Goal: Task Accomplishment & Management: Manage account settings

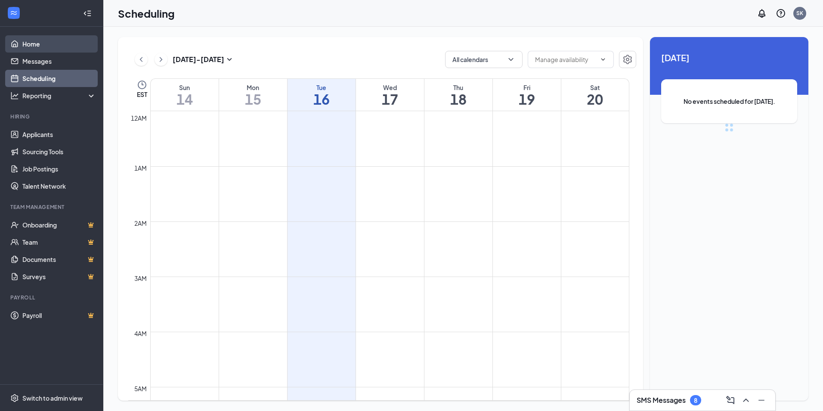
scroll to position [423, 0]
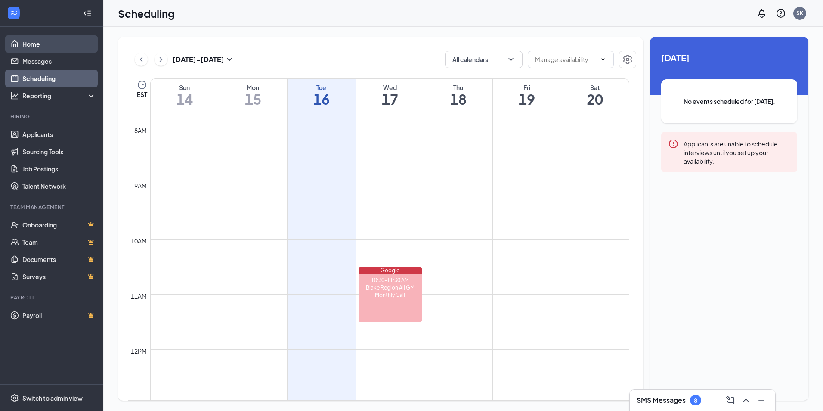
click at [36, 43] on link "Home" at bounding box center [59, 43] width 74 height 17
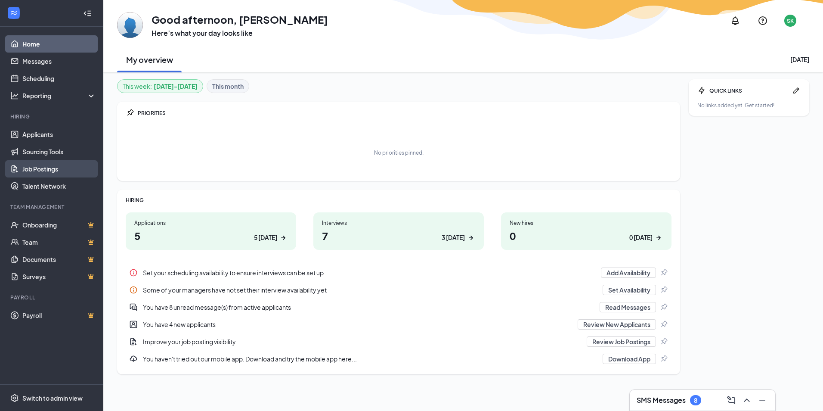
click at [34, 165] on link "Job Postings" at bounding box center [59, 168] width 74 height 17
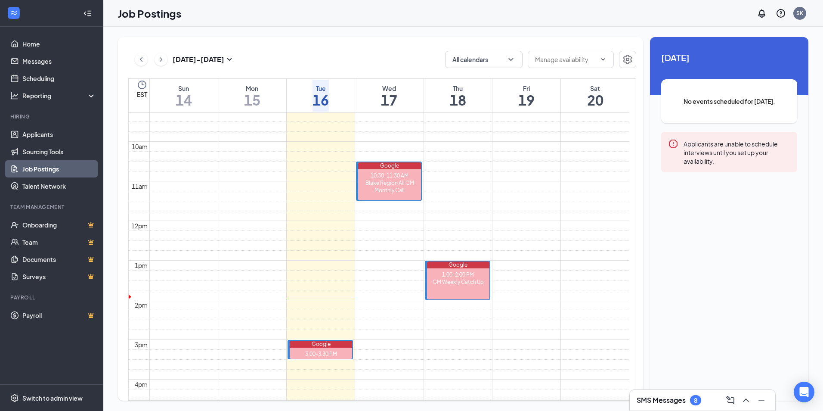
scroll to position [347, 0]
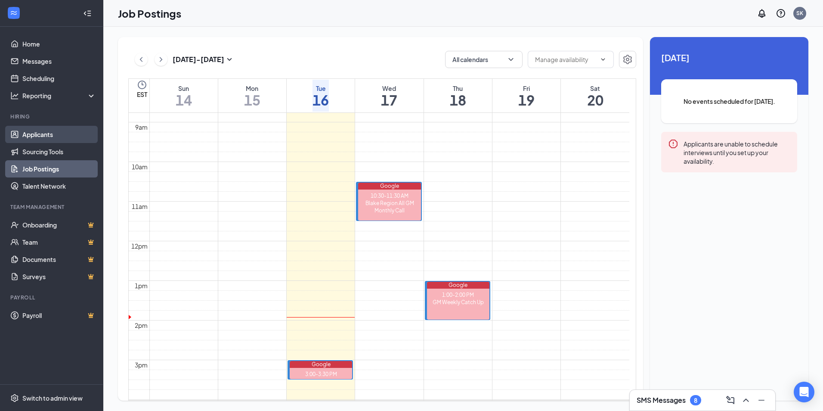
click at [40, 134] on link "Applicants" at bounding box center [59, 134] width 74 height 17
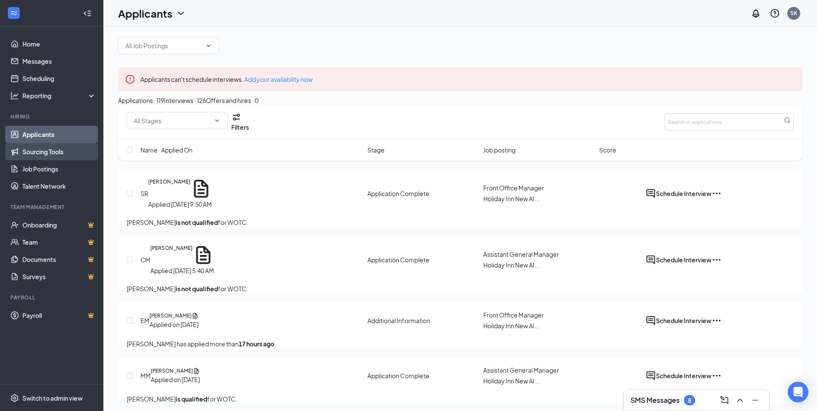
click at [41, 149] on link "Sourcing Tools" at bounding box center [59, 151] width 74 height 17
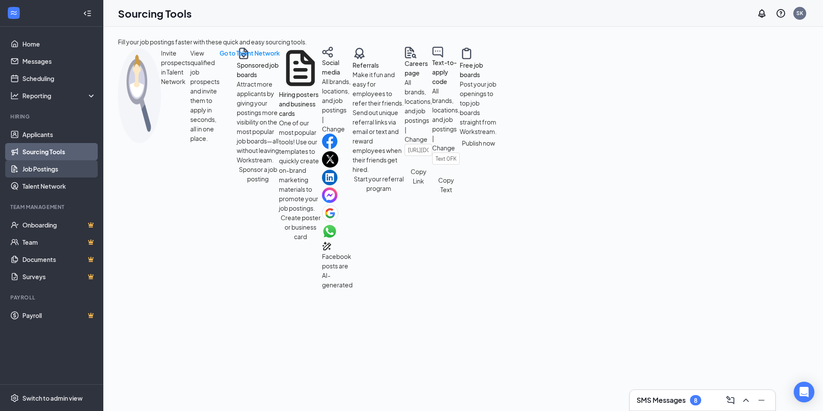
click at [40, 169] on link "Job Postings" at bounding box center [59, 168] width 74 height 17
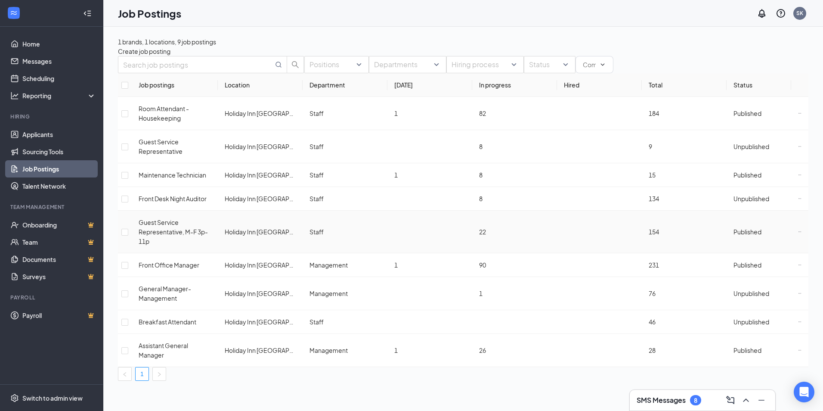
click at [798, 233] on icon "Ellipses" at bounding box center [799, 231] width 3 height 3
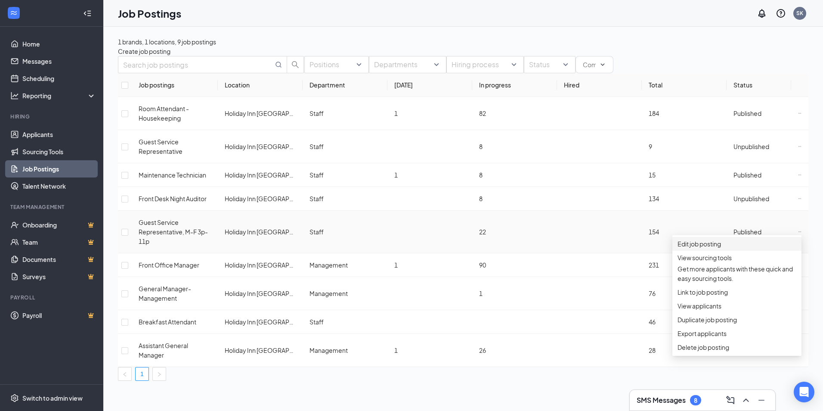
click at [713, 244] on span "Edit job posting" at bounding box center [699, 244] width 43 height 8
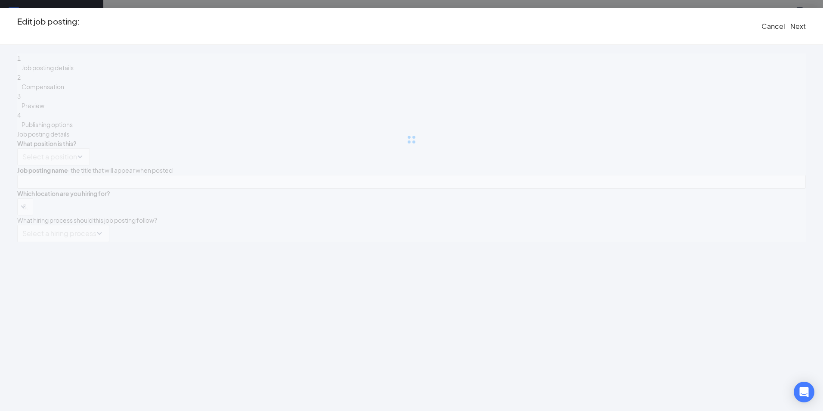
type input "Guest Service Representative, M-F 3p-11p"
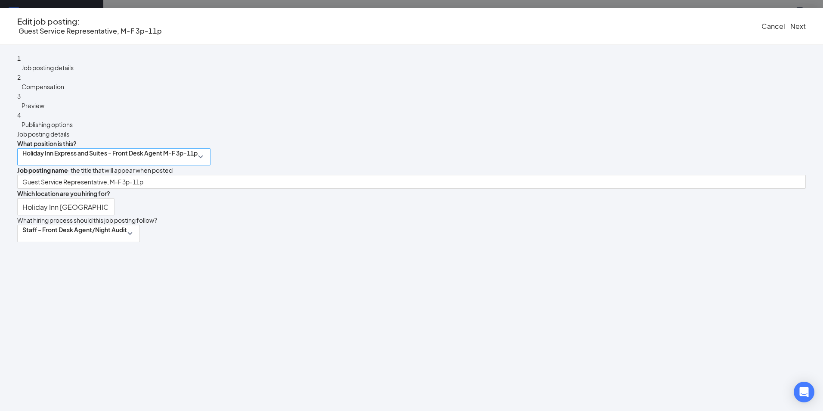
click at [173, 156] on p "Holiday Inn Express and Suites - Front Desk Agent M-F 3p-11p" at bounding box center [109, 153] width 175 height 9
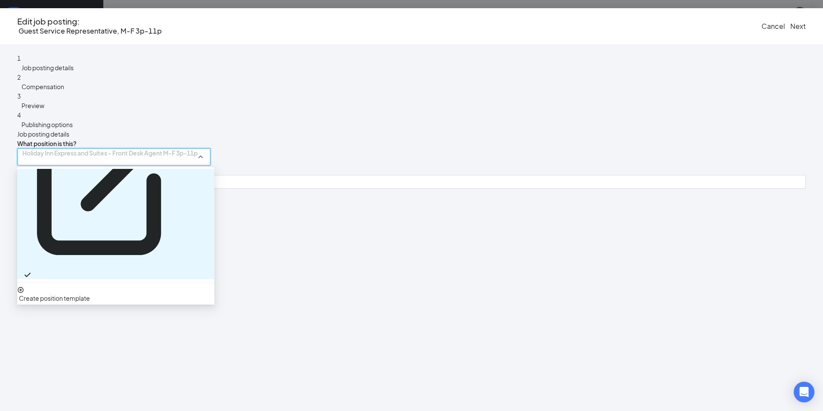
click at [264, 153] on div "Holiday Inn Express and Suites - Front Desk Agent M-F 3p-11p 92127 92125 92200 …" at bounding box center [411, 156] width 789 height 17
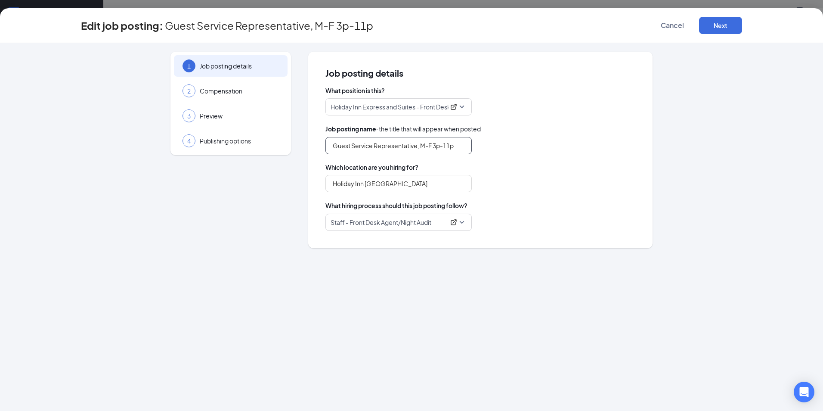
click at [382, 147] on input "Guest Service Representative, M-F 3p-11p" at bounding box center [399, 145] width 146 height 17
drag, startPoint x: 434, startPoint y: 145, endPoint x: 445, endPoint y: 145, distance: 10.8
click at [434, 145] on input "Guest Service Representative, M-F 3p-11p" at bounding box center [399, 145] width 146 height 17
click at [456, 147] on input "Guest Service Representative, M-F 3p-11p" at bounding box center [399, 145] width 146 height 17
click at [435, 143] on input "Guest Service Representative, M-F 3p-11p" at bounding box center [399, 145] width 146 height 17
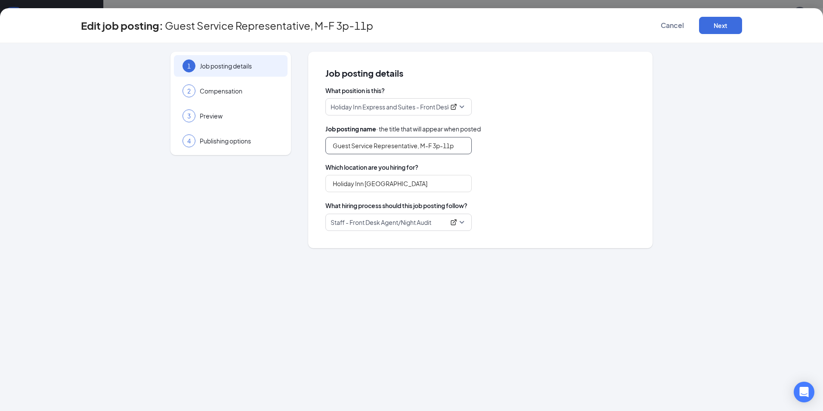
click at [434, 144] on input "Guest Service Representative, M-F 3p-11p" at bounding box center [399, 145] width 146 height 17
type input "Guest Service Representative, 7a-3p"
click at [530, 140] on div "Guest Service Representative, 7a-3p" at bounding box center [481, 145] width 310 height 17
click at [720, 24] on button "Next" at bounding box center [720, 25] width 43 height 17
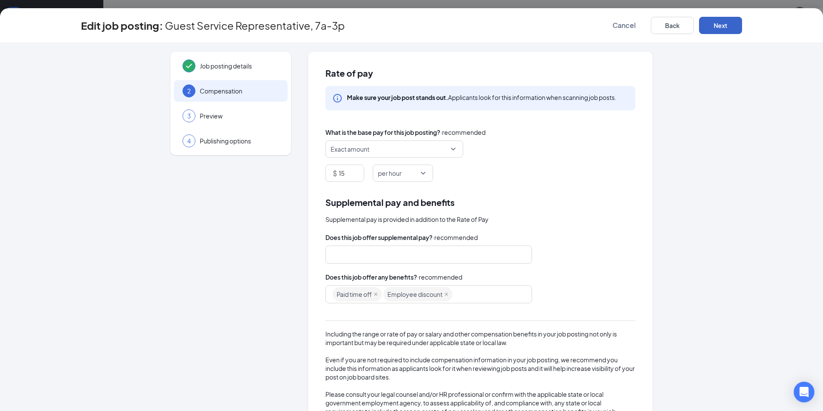
click at [400, 151] on span "Exact amount" at bounding box center [391, 149] width 120 height 16
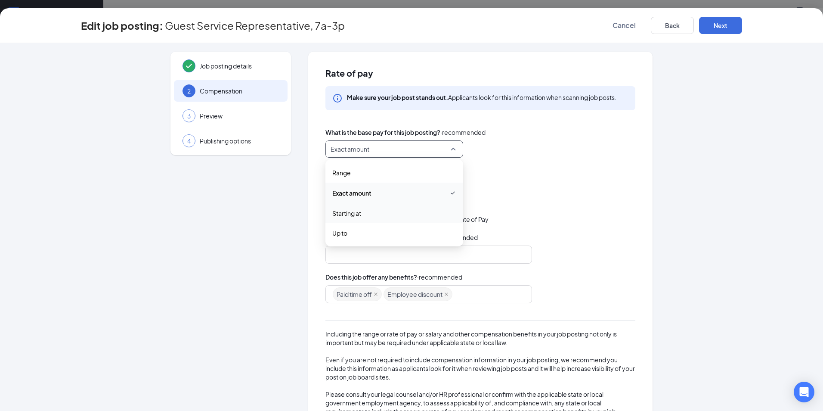
click at [360, 214] on span "Starting at" at bounding box center [394, 212] width 124 height 9
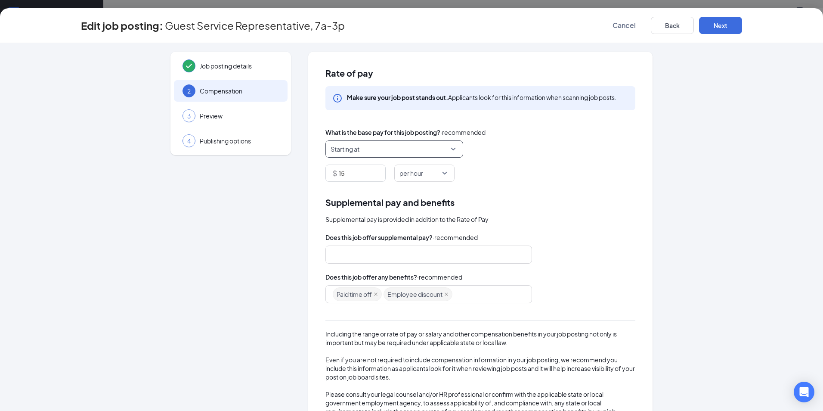
click at [375, 148] on span "Starting at" at bounding box center [391, 149] width 120 height 16
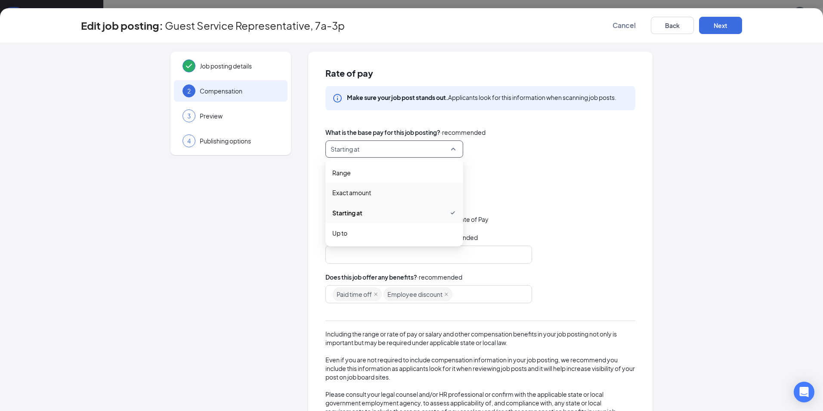
click at [359, 194] on span "Exact amount" at bounding box center [351, 192] width 39 height 9
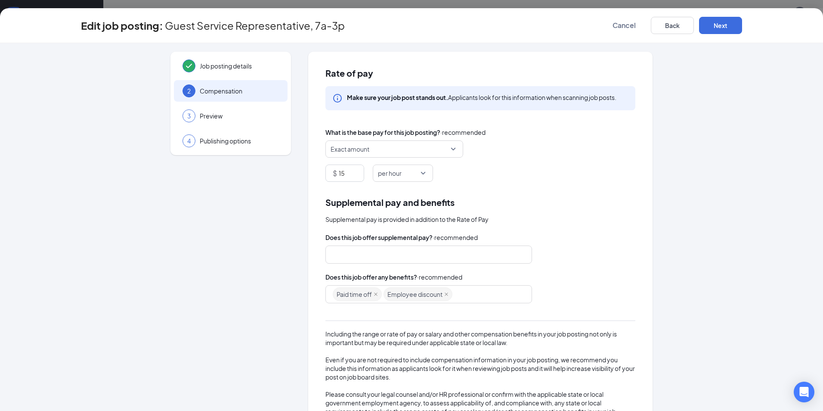
click at [509, 155] on div "Exact amount range exact_rate starting_at Range Exact amount Starting at Up to" at bounding box center [481, 148] width 310 height 17
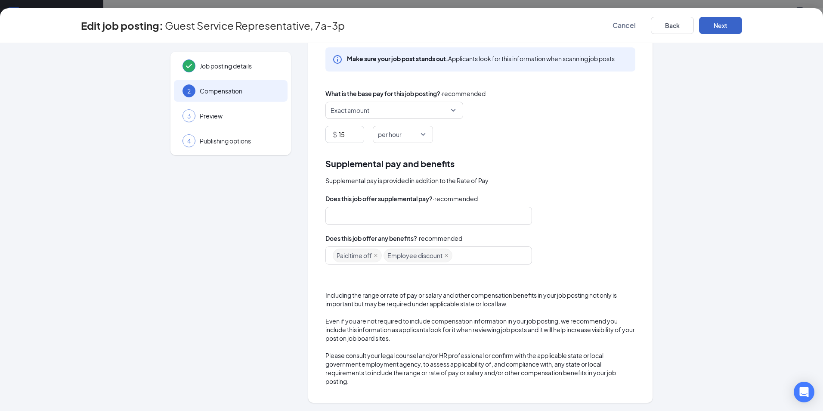
click at [726, 25] on button "Next" at bounding box center [720, 25] width 43 height 17
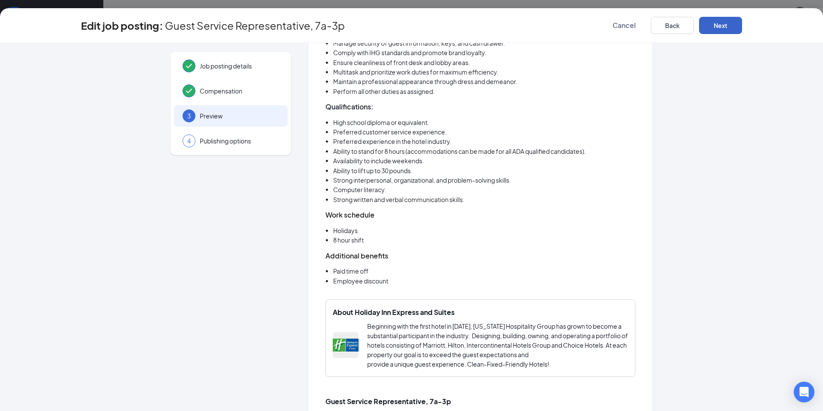
scroll to position [215, 0]
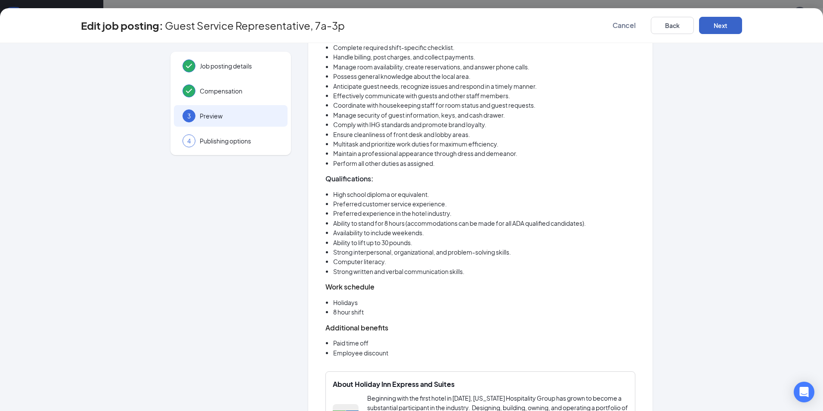
click at [720, 23] on button "Next" at bounding box center [720, 25] width 43 height 17
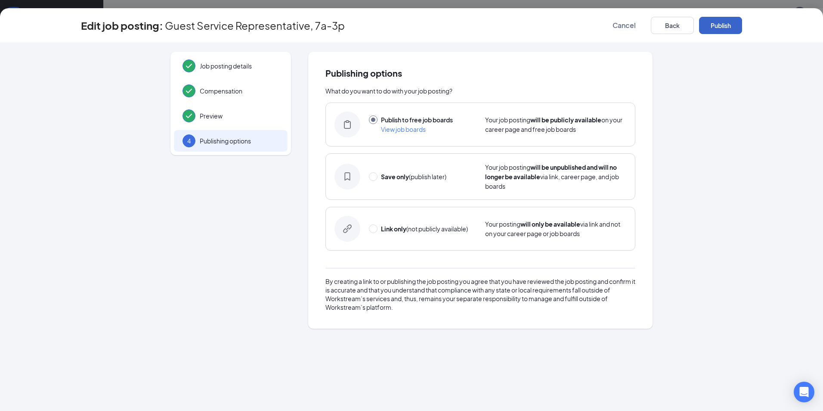
click at [720, 23] on button "Publish" at bounding box center [720, 25] width 43 height 17
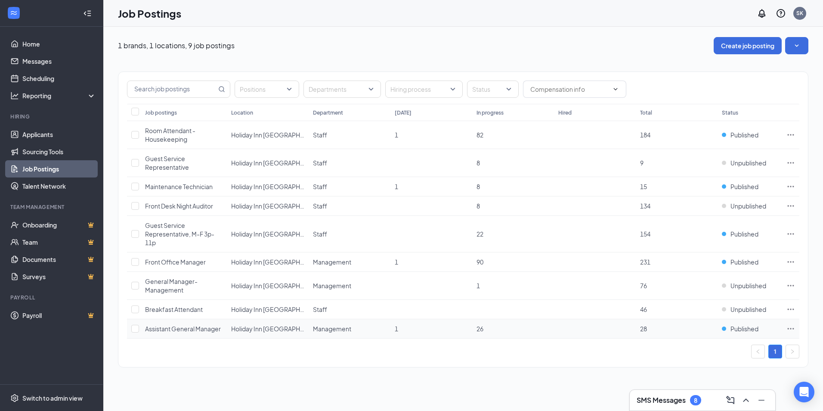
click at [790, 326] on icon "Ellipses" at bounding box center [791, 328] width 9 height 9
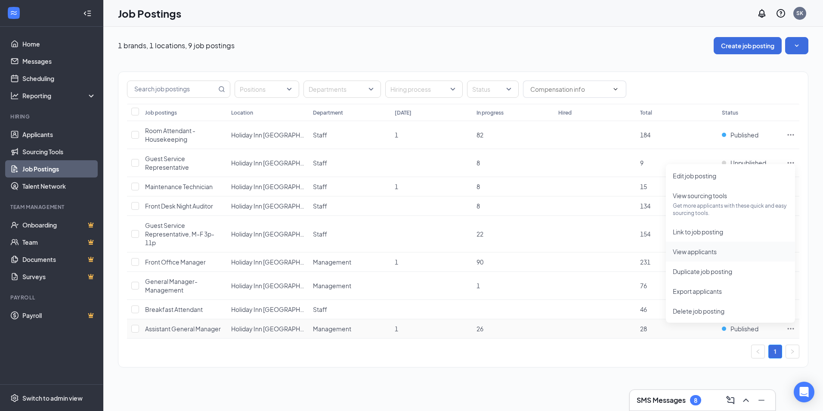
click at [705, 251] on span "View applicants" at bounding box center [695, 252] width 44 height 8
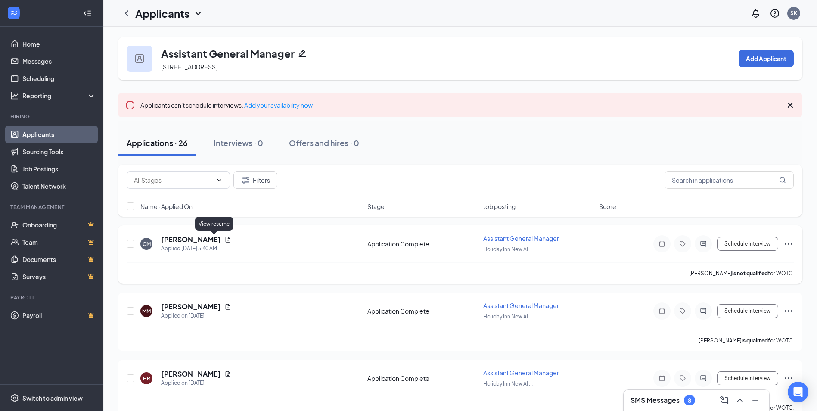
click at [224, 239] on icon "Document" at bounding box center [227, 239] width 7 height 7
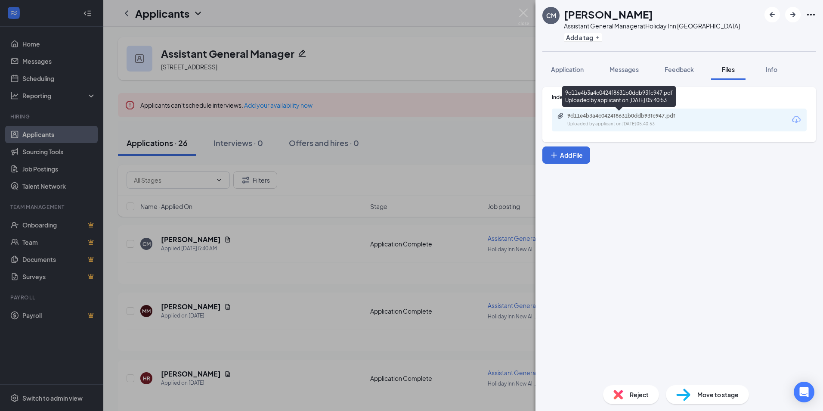
click at [670, 119] on div "9d11e4b3a4c0424f8631b0ddb93fc947.pdf Uploaded by applicant on [DATE] 05:40:53" at bounding box center [627, 119] width 140 height 15
click at [269, 270] on div "CM [PERSON_NAME] Assistant General Manager at [GEOGRAPHIC_DATA] [GEOGRAPHIC_DAT…" at bounding box center [411, 205] width 823 height 411
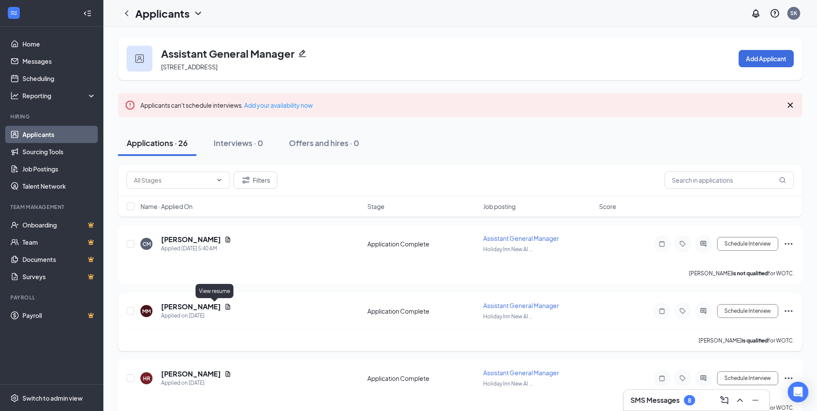
click at [226, 306] on icon "Document" at bounding box center [228, 307] width 5 height 6
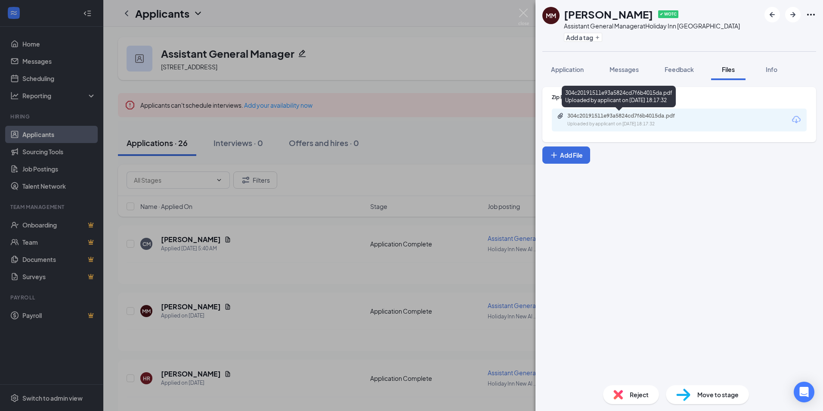
click at [645, 121] on div "Uploaded by applicant on Sep 15, 2025 at 18:17:32" at bounding box center [631, 124] width 129 height 7
click at [249, 366] on div "MM Melissa Merrill ✔ WOTC Assistant General Manager at Holiday Inn New Albany A…" at bounding box center [411, 205] width 823 height 411
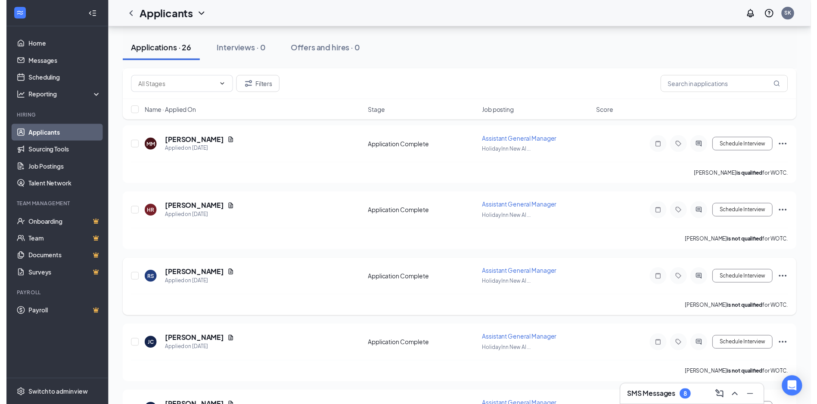
scroll to position [172, 0]
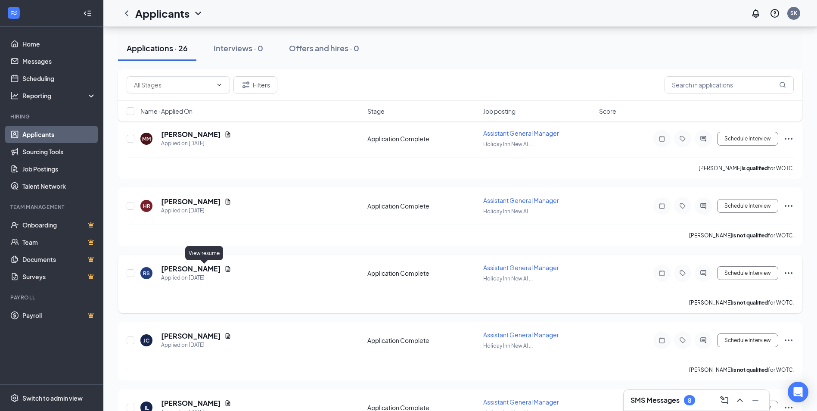
click at [224, 271] on icon "Document" at bounding box center [227, 268] width 7 height 7
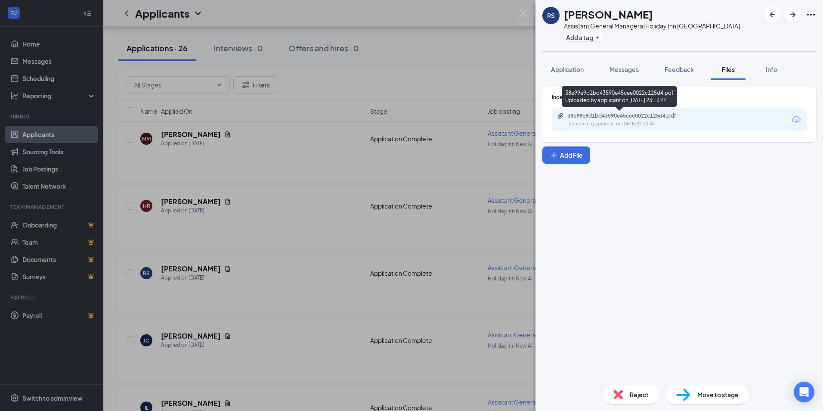
click at [652, 123] on div "Uploaded by applicant on Sep 13, 2025 at 23:13:44" at bounding box center [631, 124] width 129 height 7
click at [297, 311] on div "RS Roy Smikle Assistant General Manager at Holiday Inn New Albany Add a tag App…" at bounding box center [411, 205] width 823 height 411
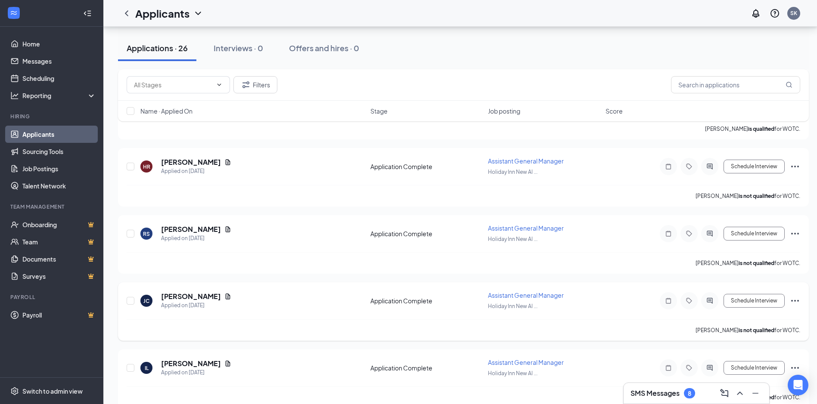
scroll to position [215, 0]
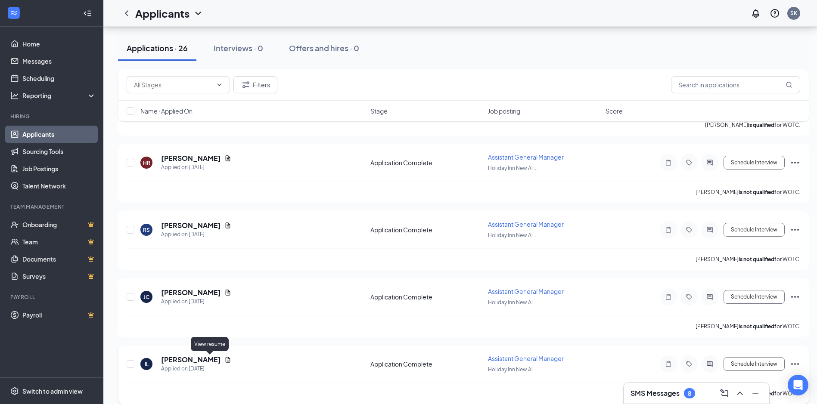
click at [224, 360] on icon "Document" at bounding box center [227, 360] width 7 height 7
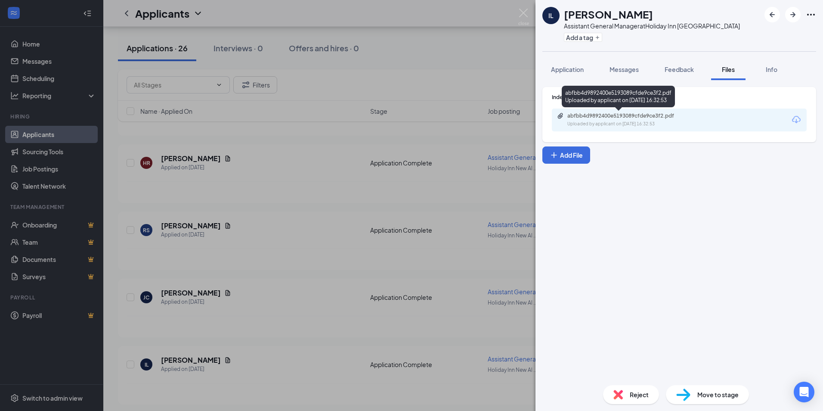
click at [676, 124] on div "Uploaded by applicant on Sep 12, 2025 at 16:32:53" at bounding box center [631, 124] width 129 height 7
click at [319, 238] on div "IL Isaac Layton Assistant General Manager at Holiday Inn New Albany Add a tag A…" at bounding box center [411, 205] width 823 height 411
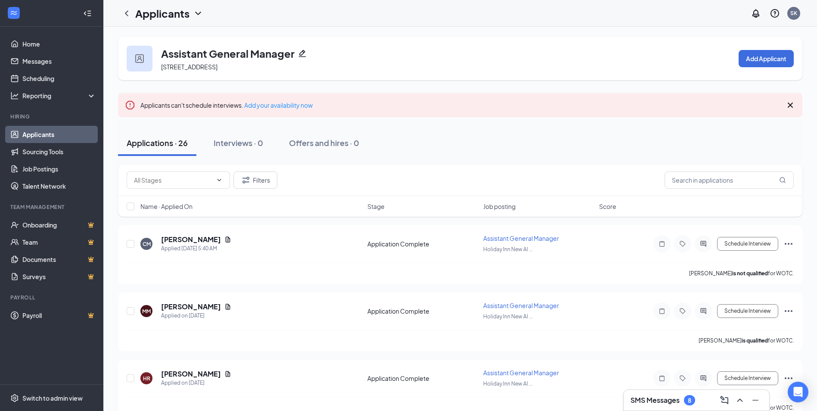
click at [50, 136] on link "Applicants" at bounding box center [59, 134] width 74 height 17
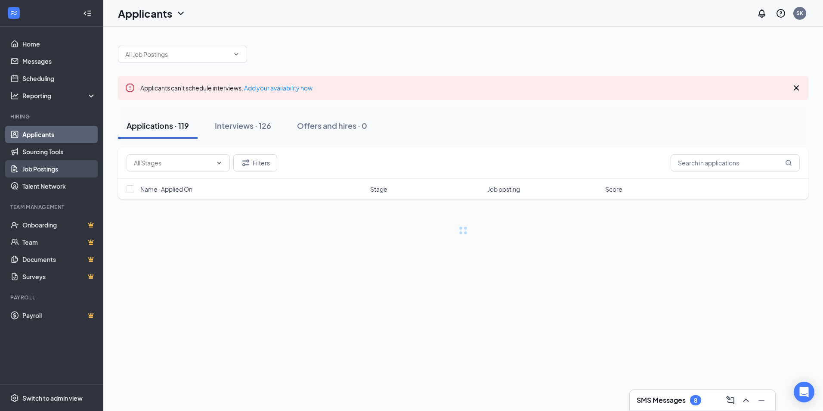
click at [44, 167] on link "Job Postings" at bounding box center [59, 168] width 74 height 17
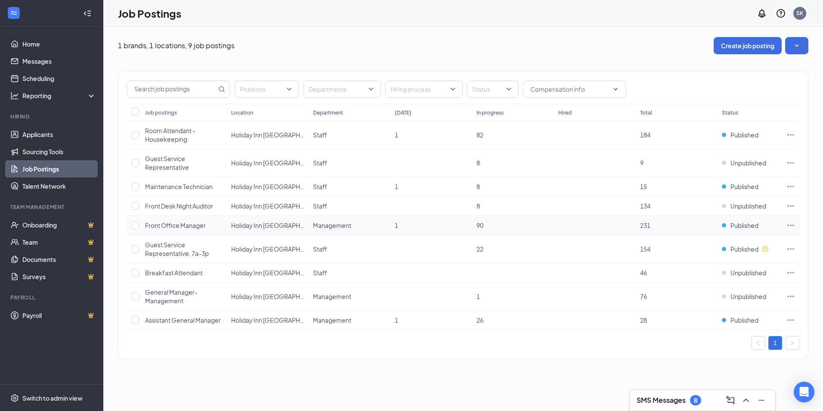
click at [791, 226] on icon "Ellipses" at bounding box center [791, 225] width 9 height 9
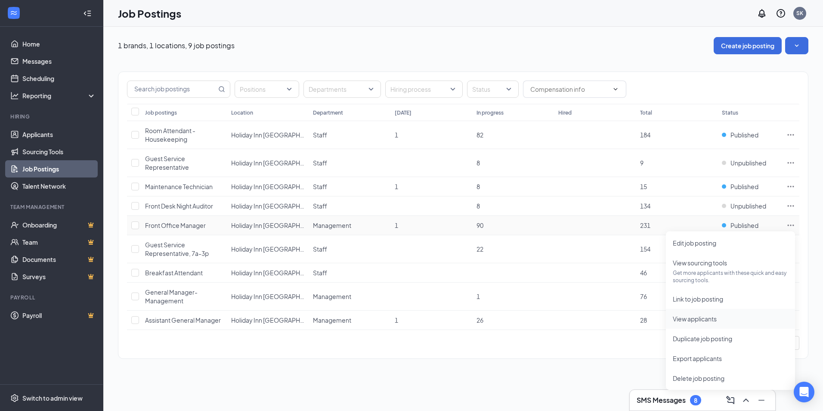
click at [698, 318] on span "View applicants" at bounding box center [695, 319] width 44 height 8
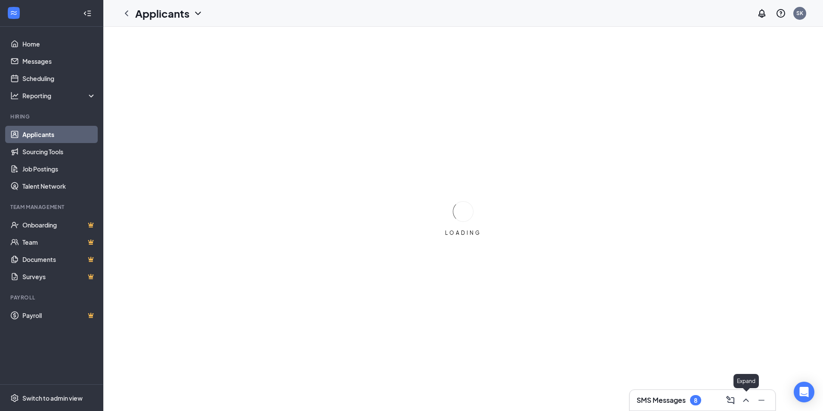
click at [748, 400] on icon "ChevronUp" at bounding box center [746, 399] width 6 height 3
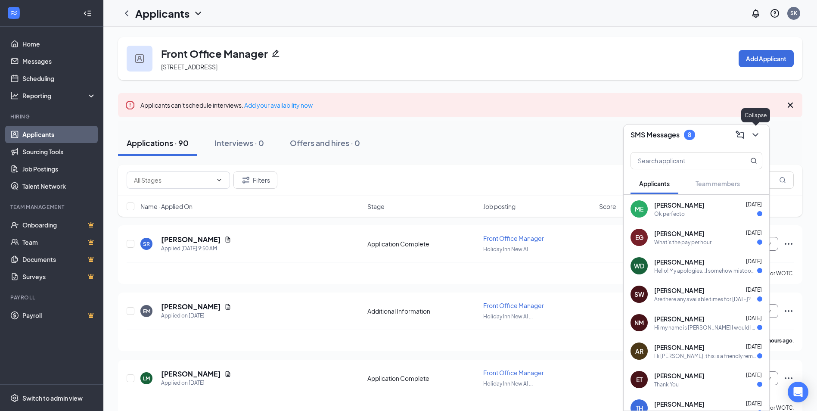
click at [759, 133] on icon "ChevronDown" at bounding box center [755, 135] width 10 height 10
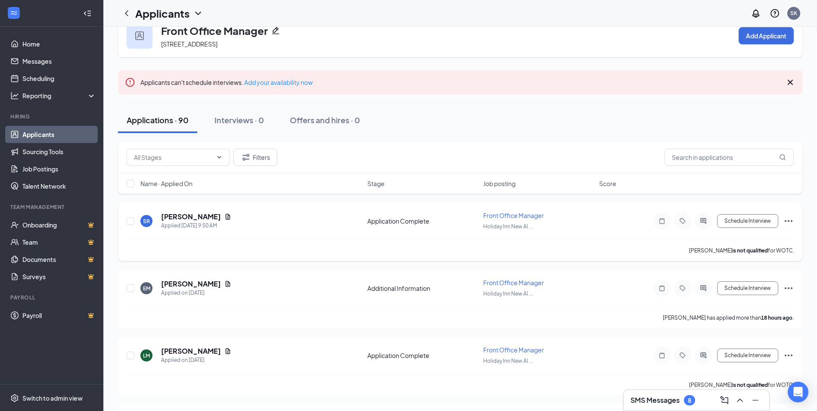
scroll to position [43, 0]
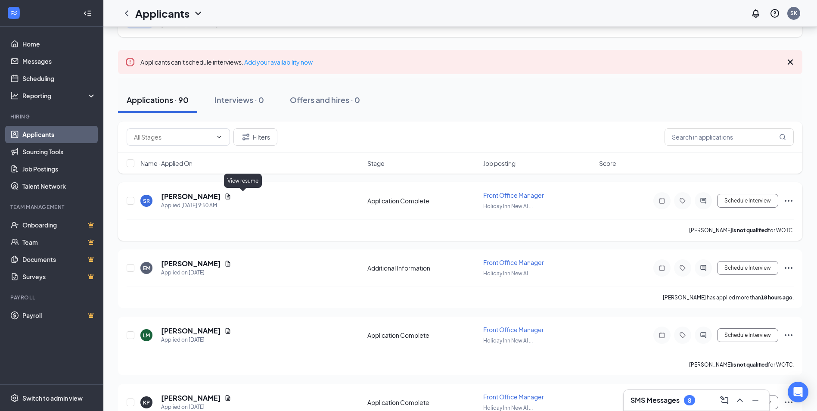
click at [231, 196] on icon "Document" at bounding box center [227, 196] width 7 height 7
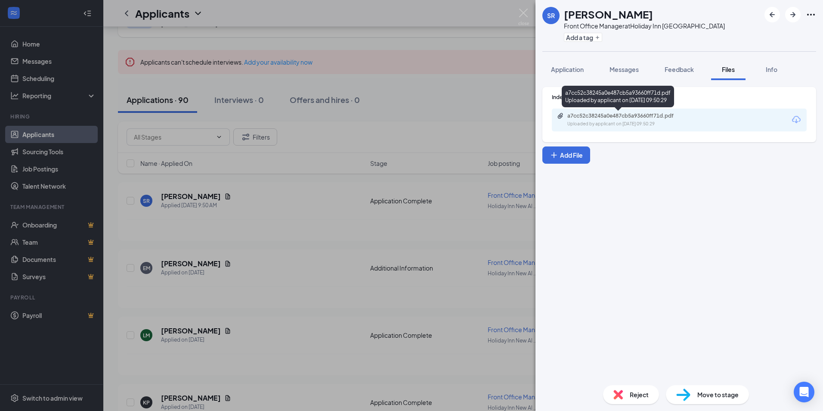
click at [647, 126] on div "Uploaded by applicant on Sep 16, 2025 at 09:50:29" at bounding box center [631, 124] width 129 height 7
click at [286, 264] on div "SR SHANNON ROBINSON Front Office Manager at Holiday Inn New Albany Add a tag Ap…" at bounding box center [411, 205] width 823 height 411
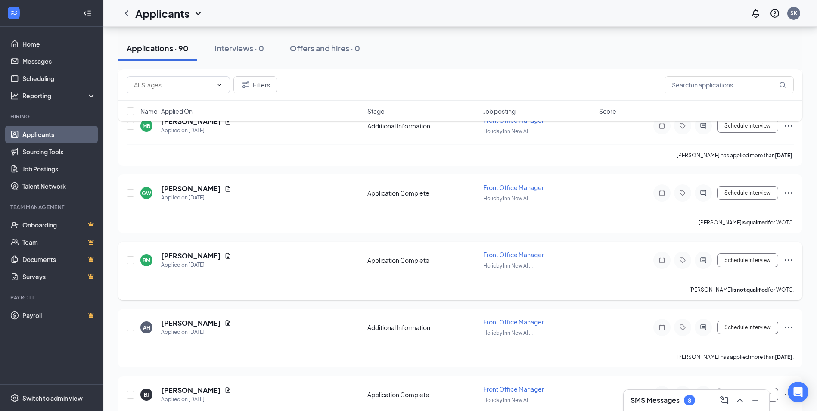
scroll to position [732, 0]
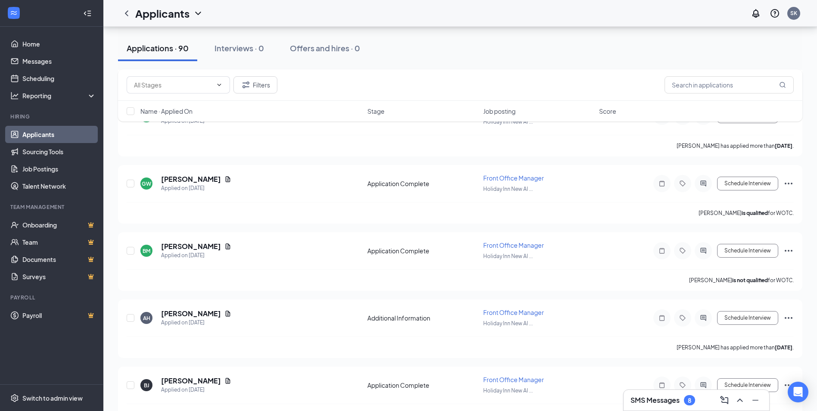
click at [43, 131] on link "Applicants" at bounding box center [59, 134] width 74 height 17
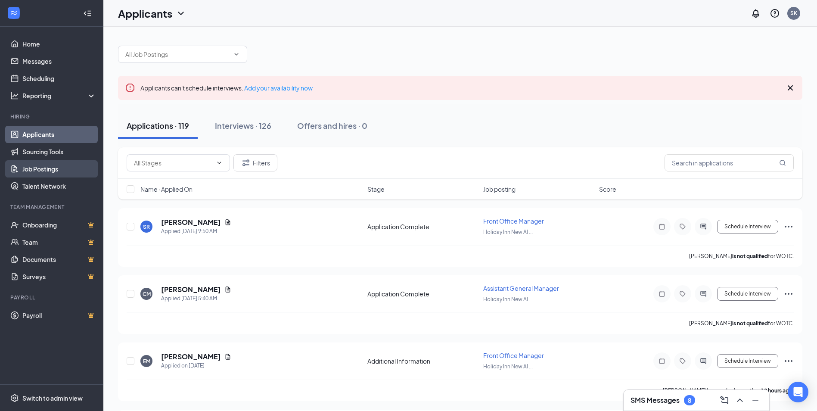
click at [42, 166] on link "Job Postings" at bounding box center [59, 168] width 74 height 17
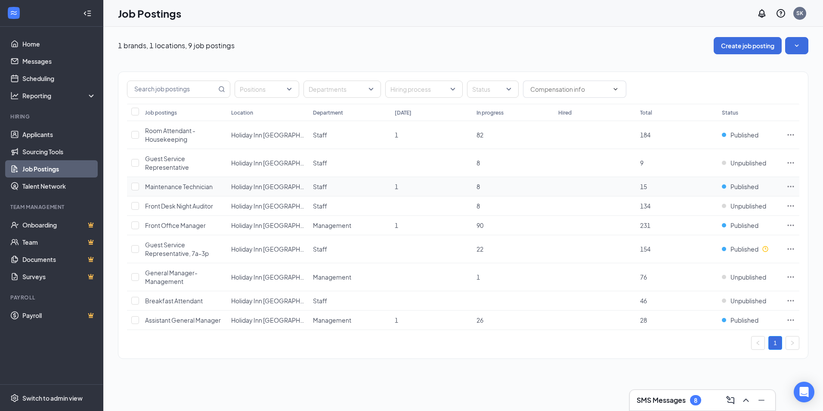
click at [791, 185] on icon "Ellipses" at bounding box center [791, 186] width 9 height 9
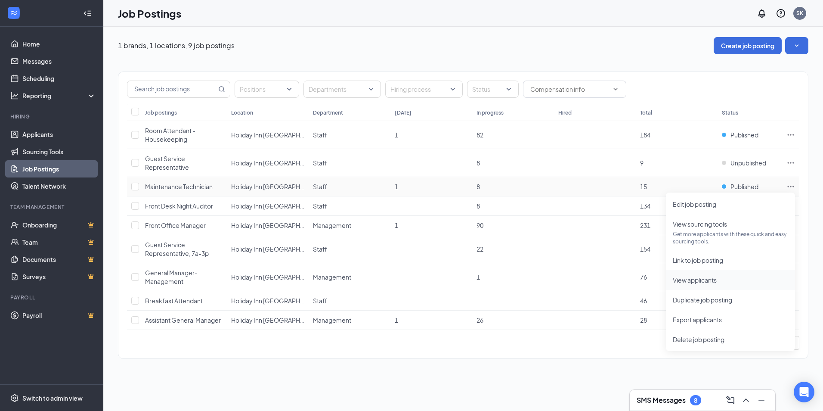
click at [683, 282] on span "View applicants" at bounding box center [695, 280] width 44 height 8
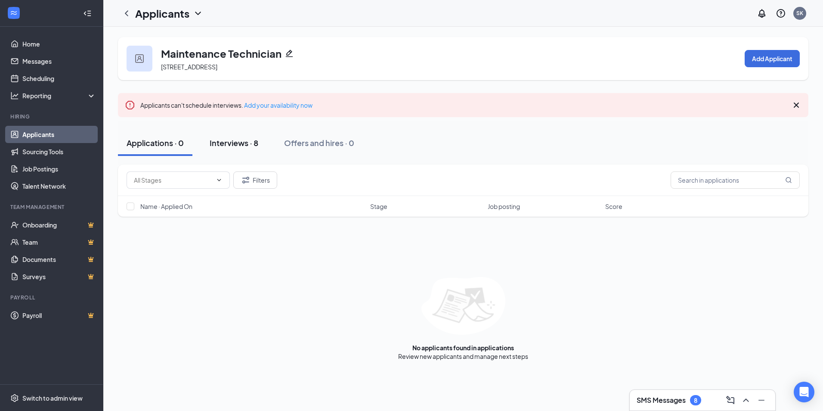
click at [233, 142] on div "Interviews · 8" at bounding box center [234, 142] width 49 height 11
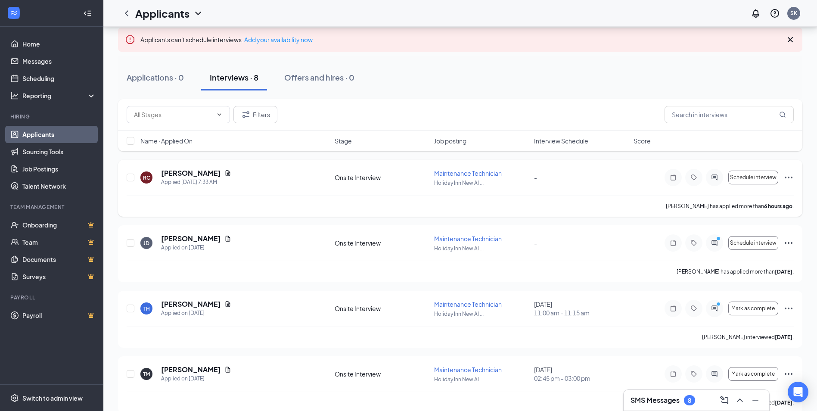
scroll to position [86, 0]
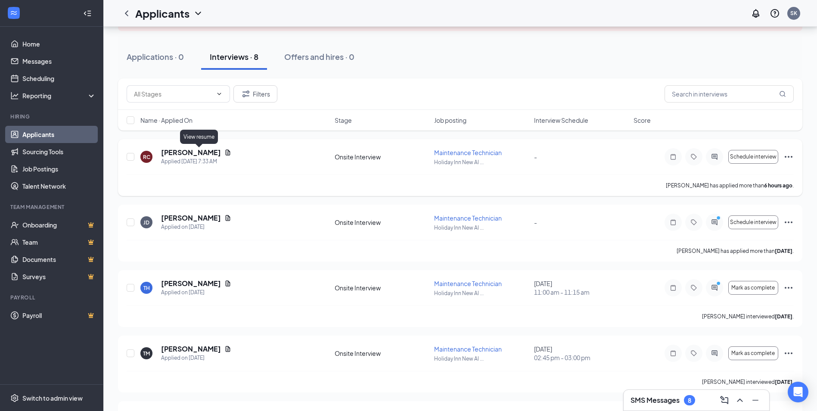
click at [224, 151] on icon "Document" at bounding box center [227, 152] width 7 height 7
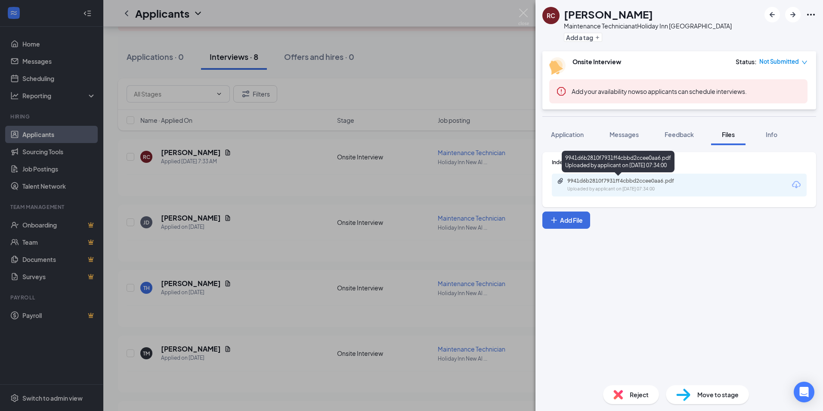
click at [643, 186] on div "Uploaded by applicant on Sep 16, 2025 at 07:34:00" at bounding box center [631, 189] width 129 height 7
click at [262, 263] on div "RC Ryan Cox Maintenance Technician at Holiday Inn New Albany Add a tag Onsite I…" at bounding box center [411, 205] width 823 height 411
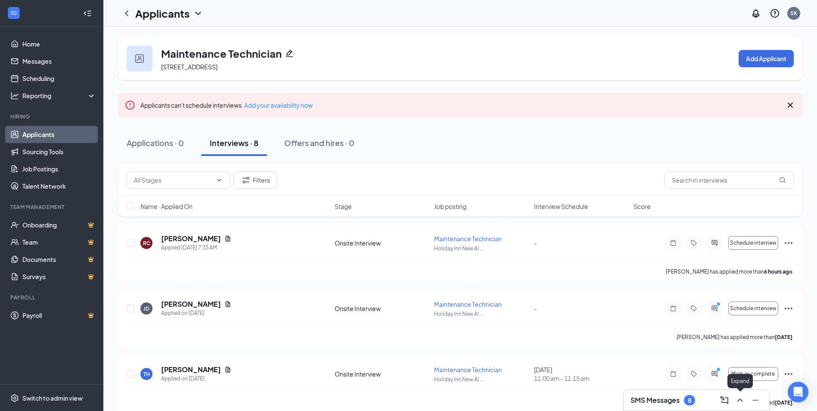
click at [737, 399] on icon "ChevronUp" at bounding box center [740, 400] width 10 height 10
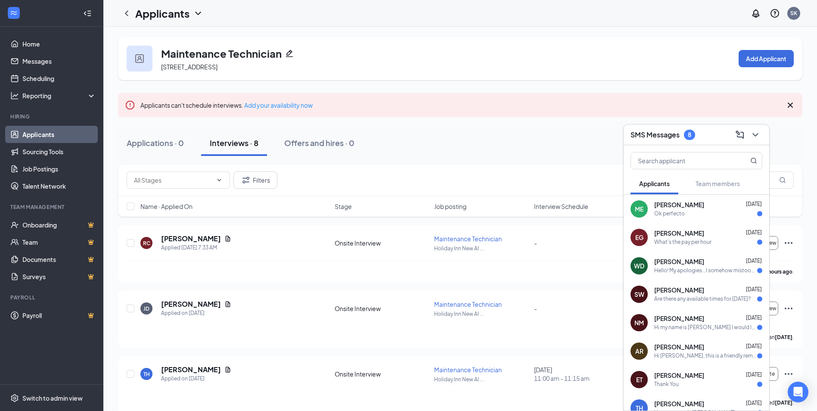
click at [672, 266] on span "William Dempsey" at bounding box center [679, 261] width 50 height 9
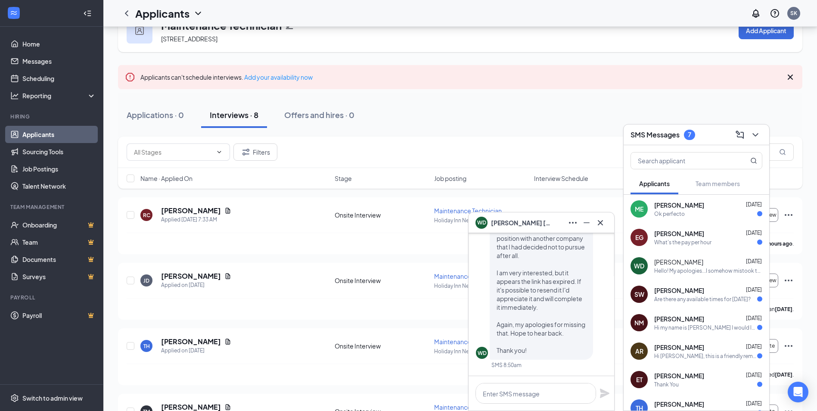
scroll to position [43, 0]
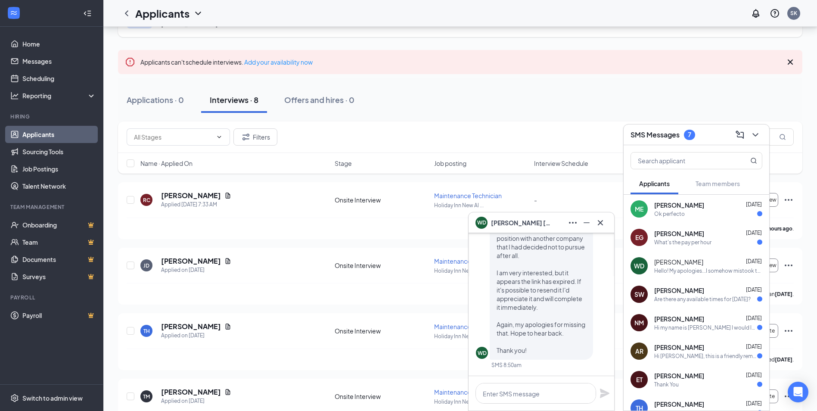
click at [704, 298] on div "Are there any available times for tomorrow?" at bounding box center [702, 298] width 96 height 7
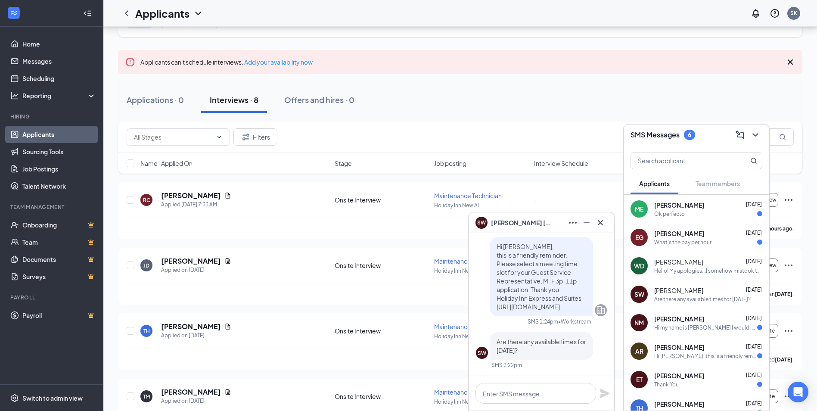
click at [687, 230] on span "Eric Gordon" at bounding box center [679, 233] width 50 height 9
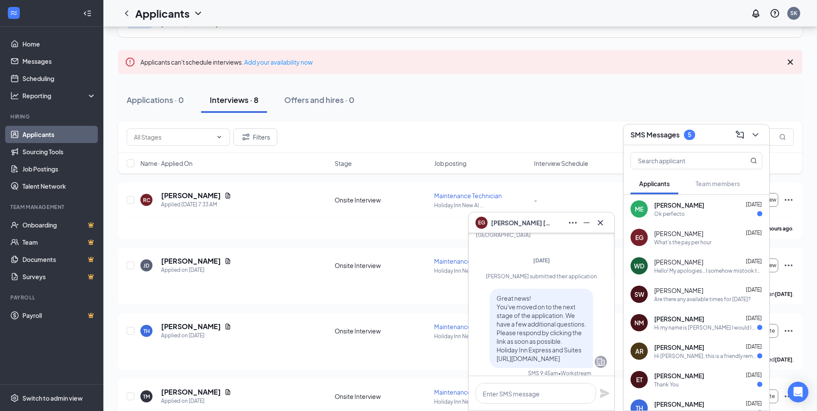
scroll to position [0, 0]
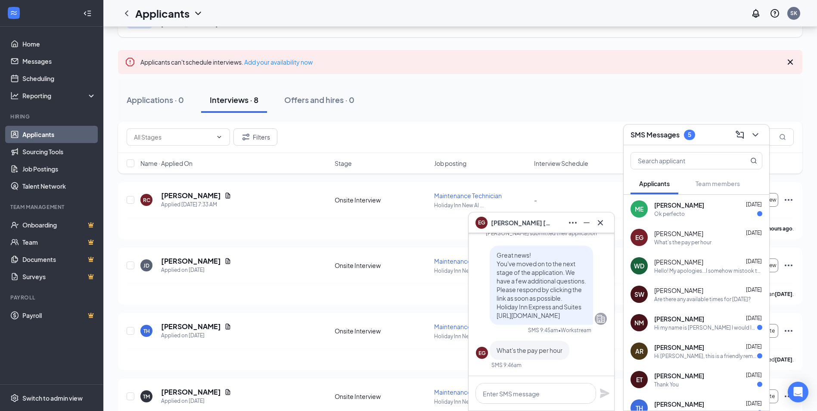
click at [690, 210] on div "Ok perfecto" at bounding box center [708, 213] width 108 height 7
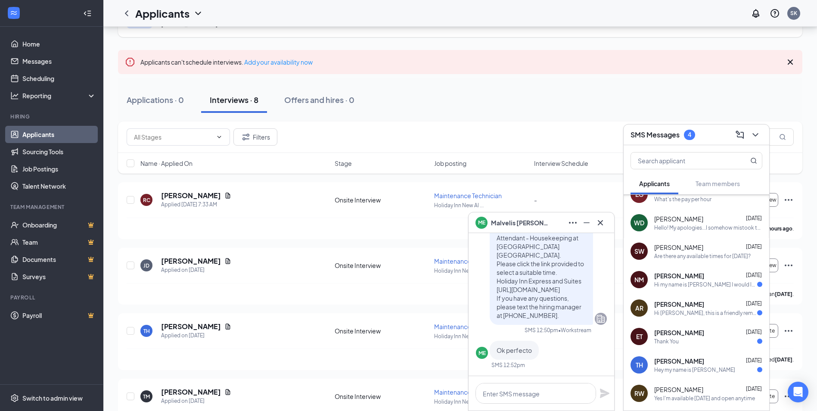
scroll to position [86, 0]
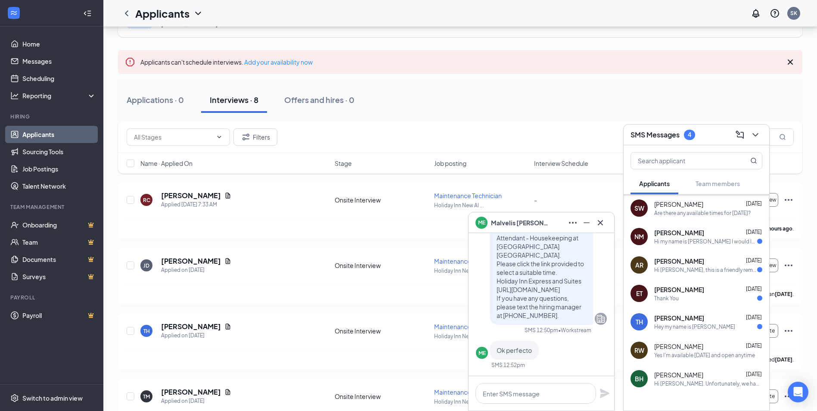
click at [686, 290] on span "Erica Thomas" at bounding box center [679, 289] width 50 height 9
click at [691, 323] on div "Hey my name is tekie Habte" at bounding box center [694, 326] width 81 height 7
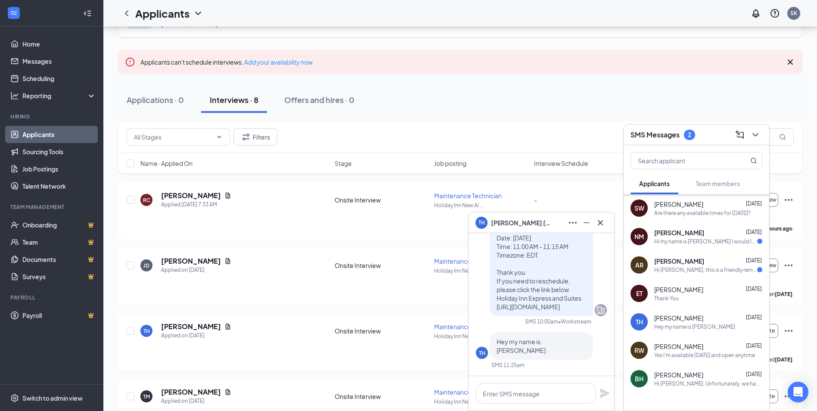
click at [698, 268] on div "Hi Aminsara Ramdam, this is a friendly reminder. Please select a meeting time s…" at bounding box center [705, 269] width 103 height 7
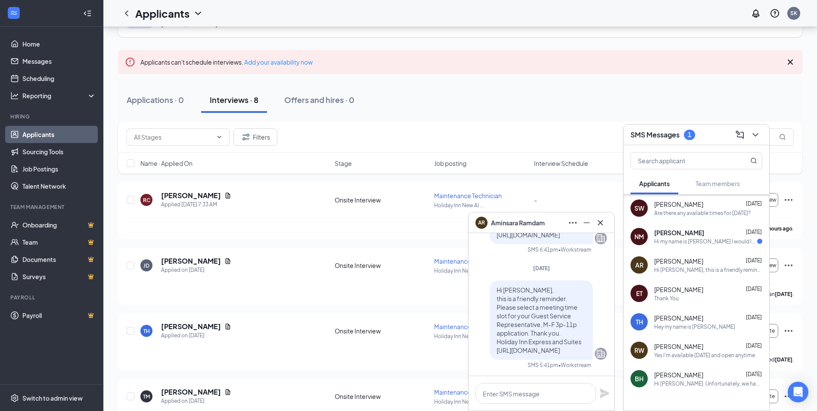
click at [688, 238] on div "Hi my name is Nylaya miller I would love the opportunity to be with this team a…" at bounding box center [705, 241] width 103 height 7
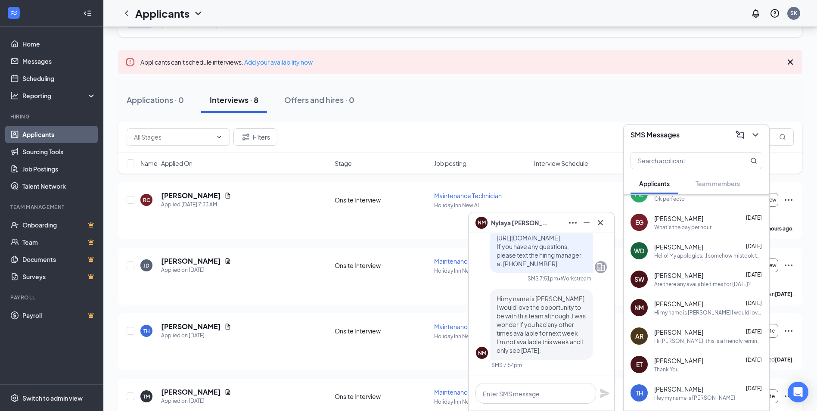
scroll to position [0, 0]
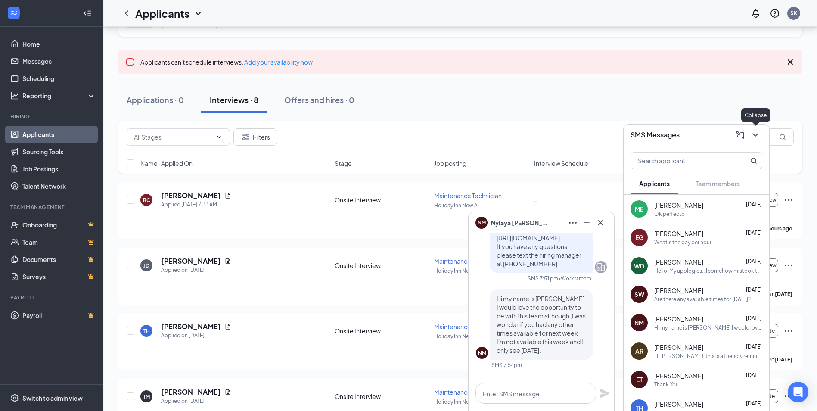
click at [753, 132] on icon "ChevronDown" at bounding box center [755, 135] width 10 height 10
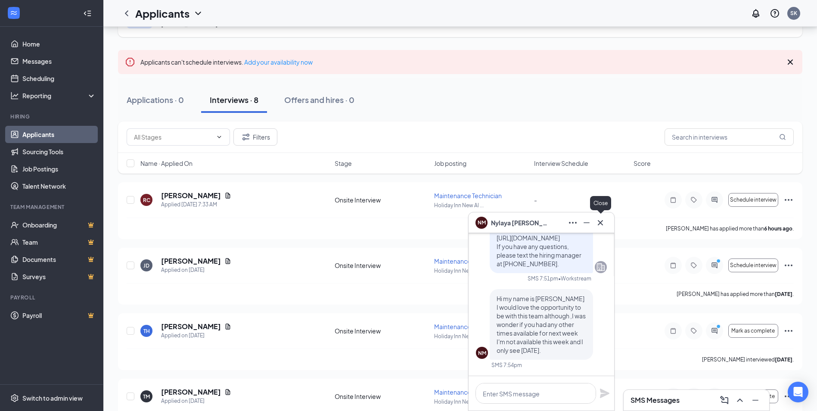
click at [606, 223] on button at bounding box center [600, 223] width 14 height 14
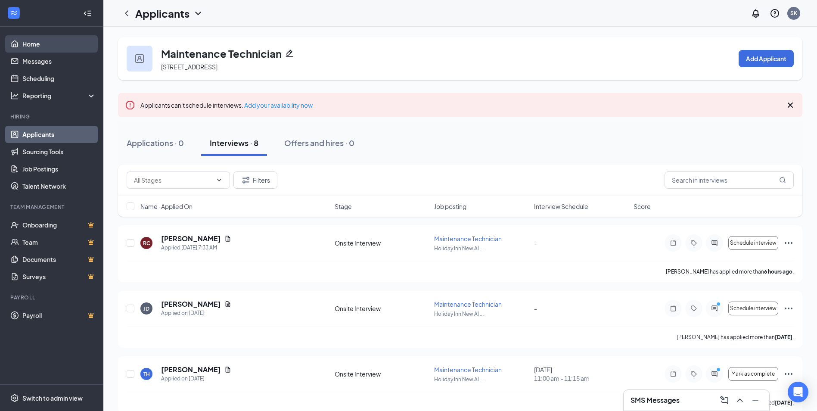
click at [40, 40] on link "Home" at bounding box center [59, 43] width 74 height 17
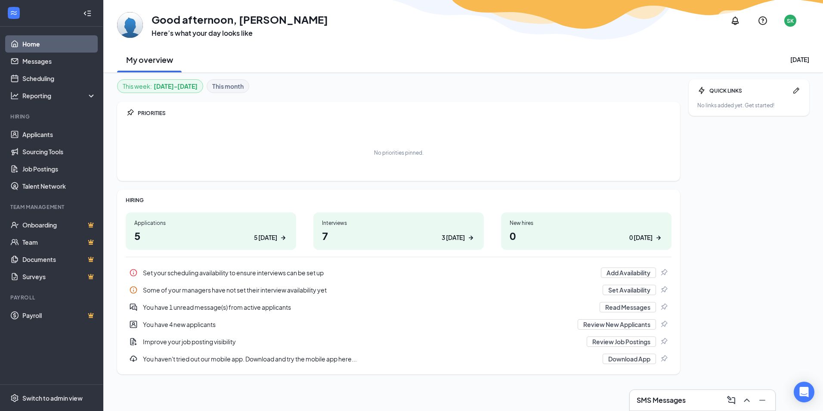
click at [260, 237] on div "5 [DATE]" at bounding box center [265, 237] width 23 height 9
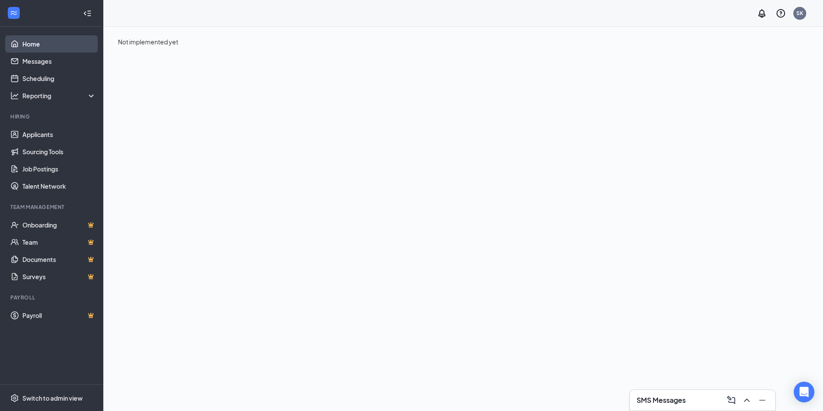
click at [31, 43] on link "Home" at bounding box center [59, 43] width 74 height 17
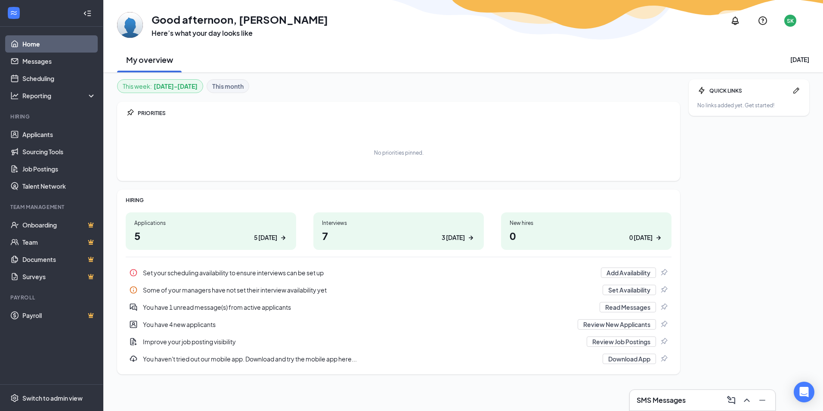
click at [459, 234] on div "3 [DATE]" at bounding box center [453, 237] width 23 height 9
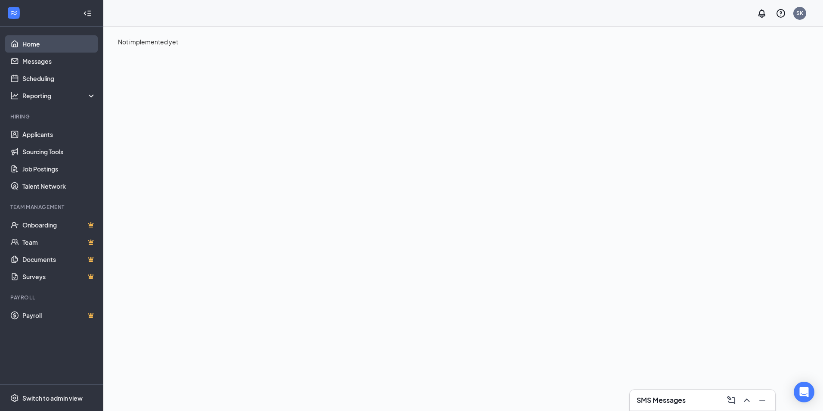
click at [53, 41] on link "Home" at bounding box center [59, 43] width 74 height 17
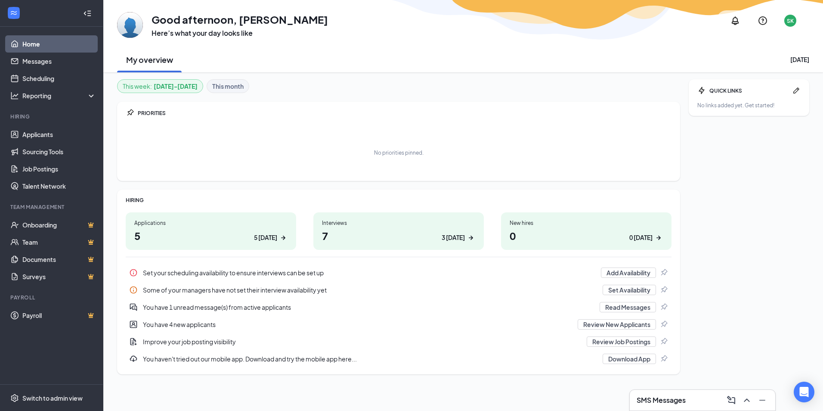
click at [53, 41] on link "Home" at bounding box center [59, 43] width 74 height 17
